Goal: Find contact information: Find contact information

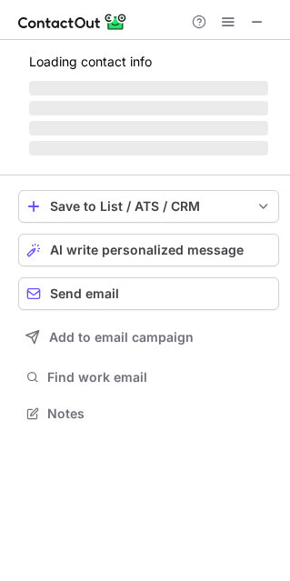
scroll to position [9, 9]
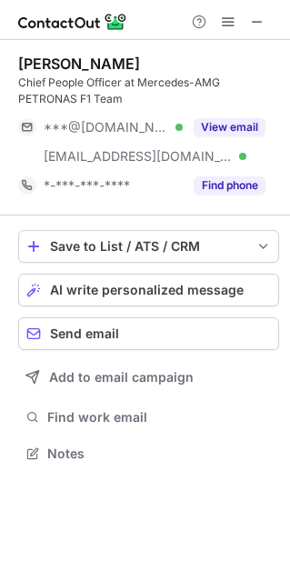
scroll to position [440, 290]
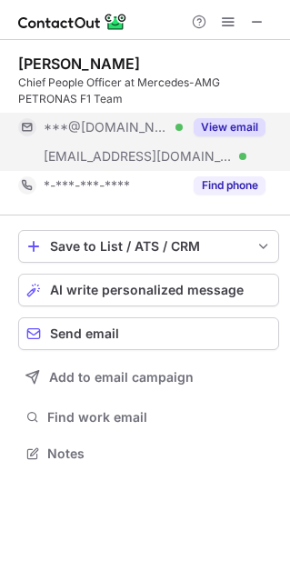
click at [212, 124] on button "View email" at bounding box center [230, 127] width 72 height 18
